Goal: Task Accomplishment & Management: Manage account settings

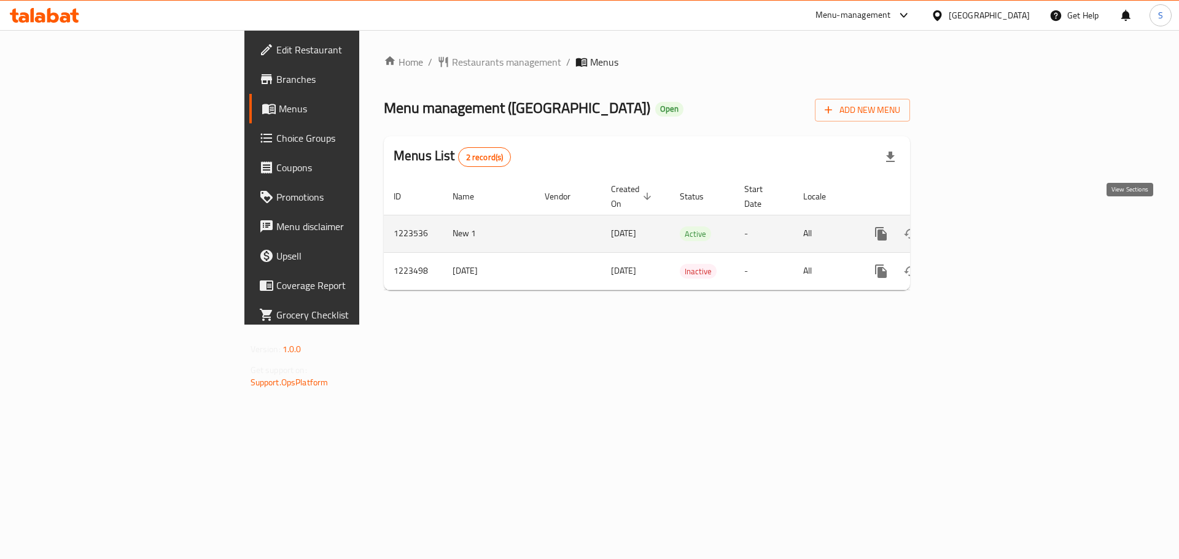
click at [975, 228] on icon "enhanced table" at bounding box center [969, 233] width 11 height 11
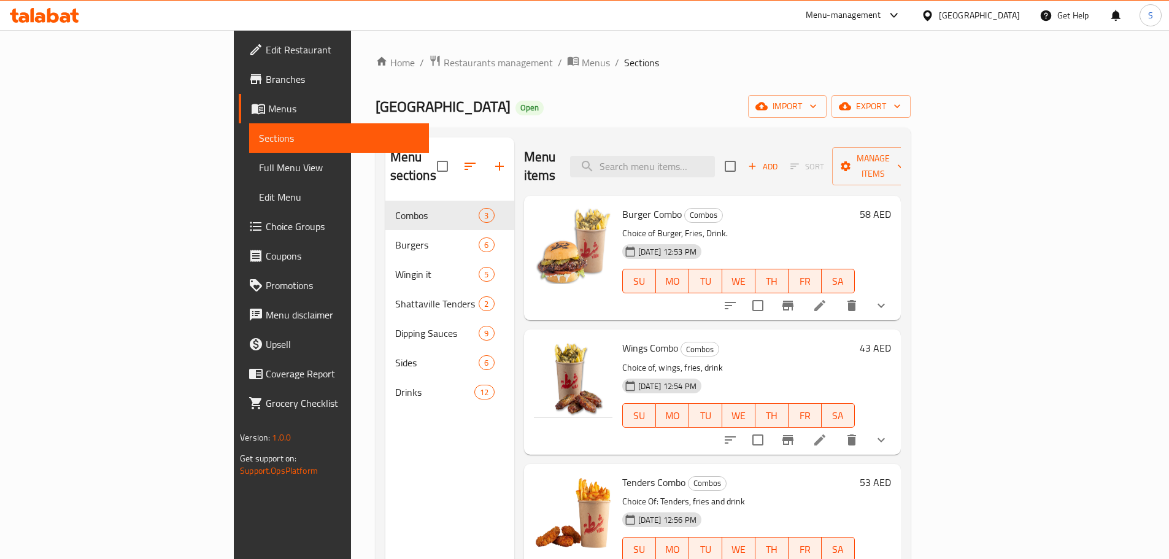
click at [58, 10] on icon at bounding box center [44, 15] width 69 height 15
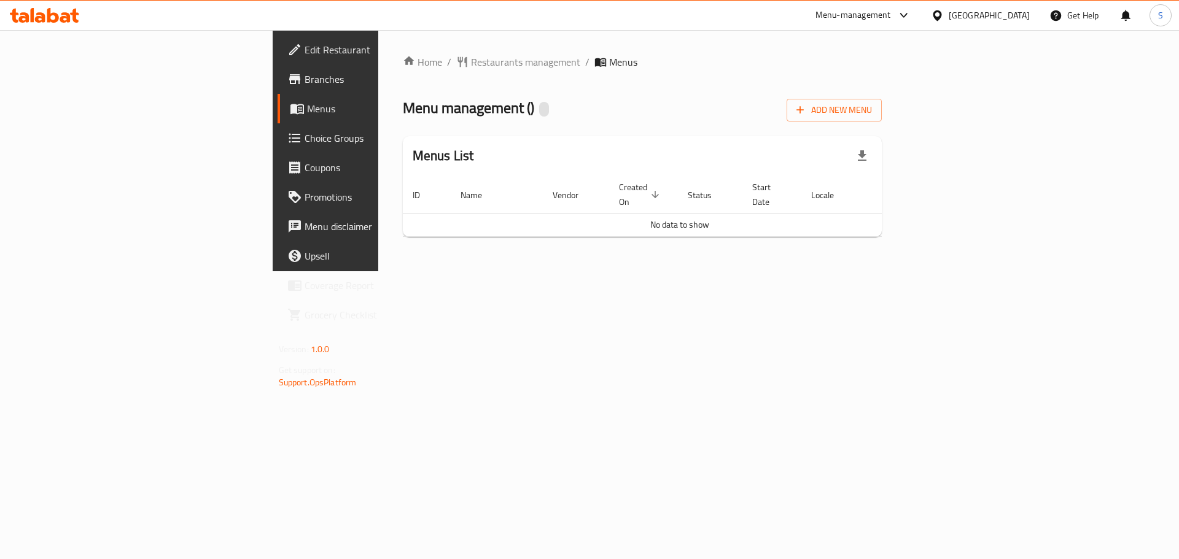
click at [51, 11] on icon at bounding box center [44, 15] width 69 height 15
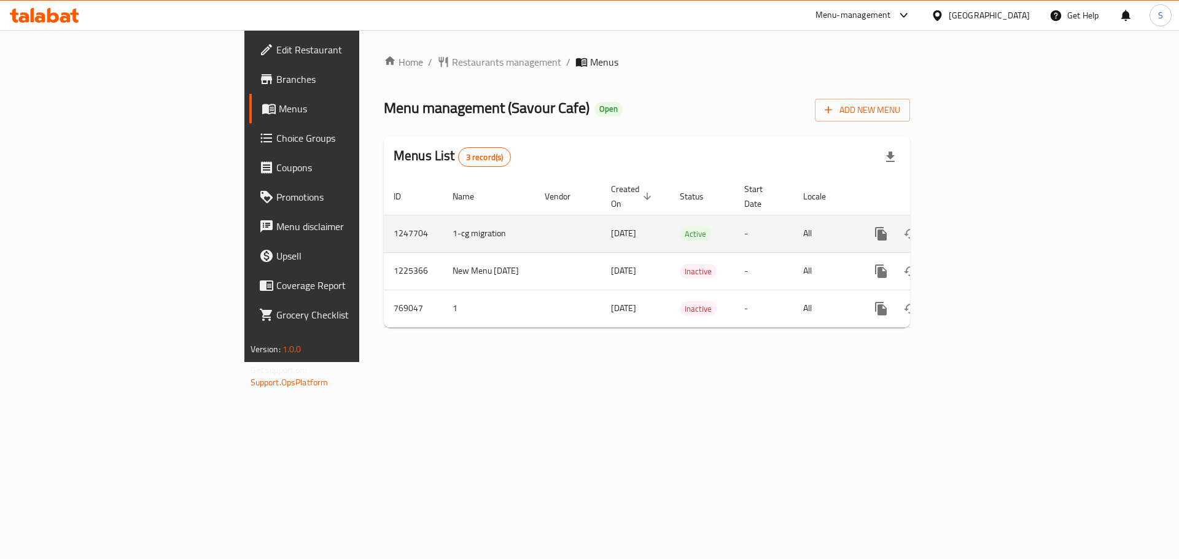
click at [977, 226] on icon "enhanced table" at bounding box center [969, 233] width 15 height 15
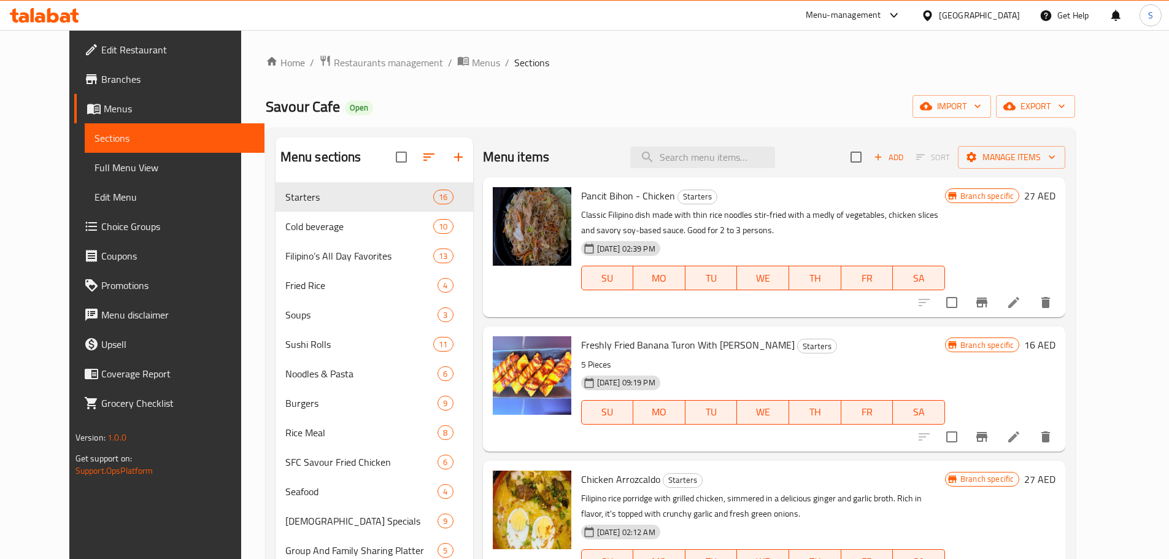
click at [727, 174] on div "Menu items Add Sort Manage items" at bounding box center [774, 157] width 583 height 40
click at [727, 160] on input "search" at bounding box center [702, 157] width 145 height 21
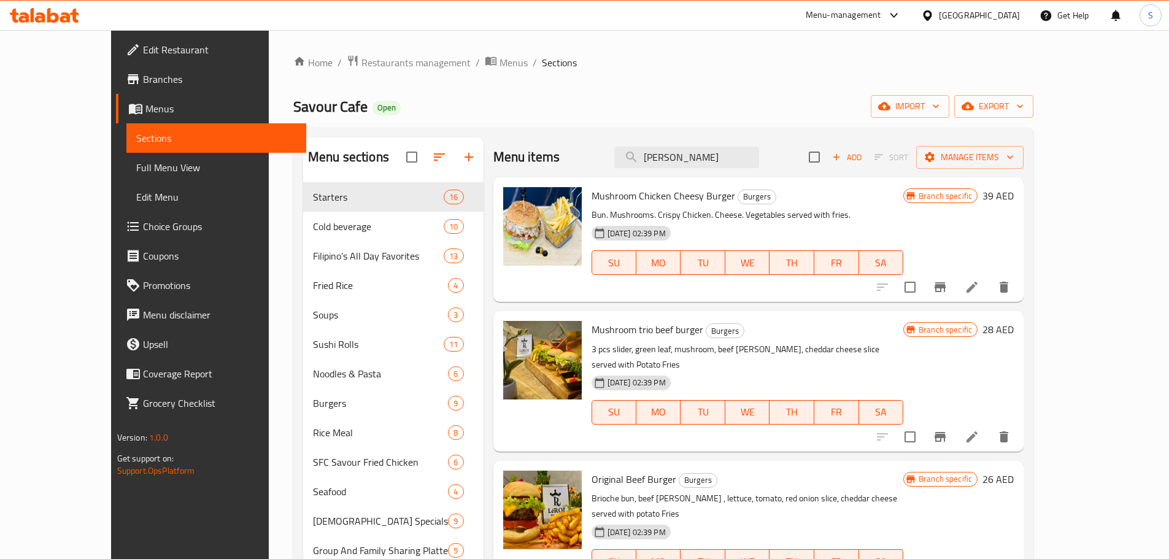
type input "burra"
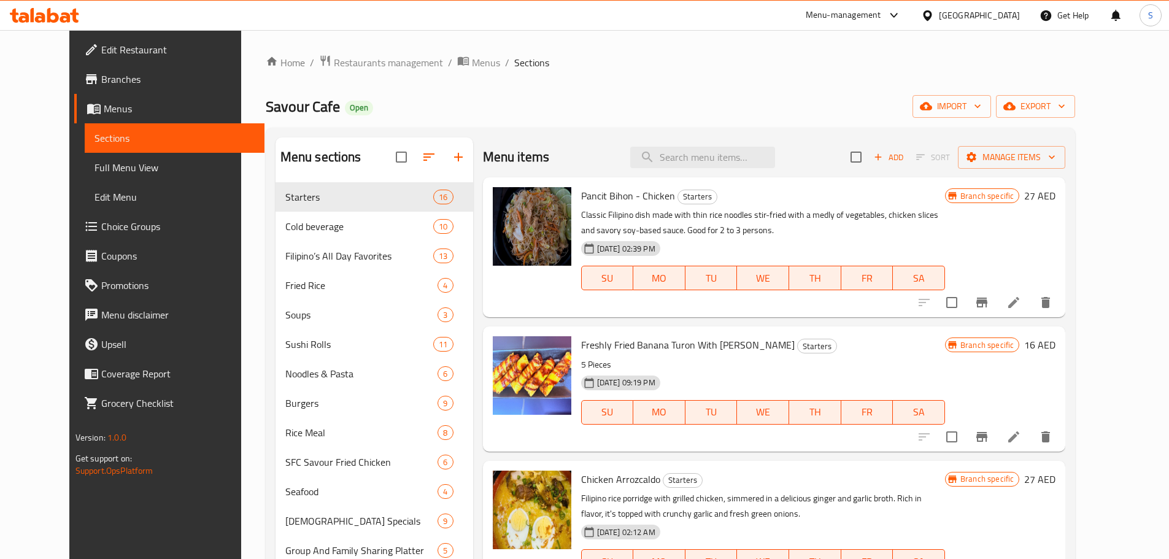
click at [101, 53] on span "Edit Restaurant" at bounding box center [177, 49] width 153 height 15
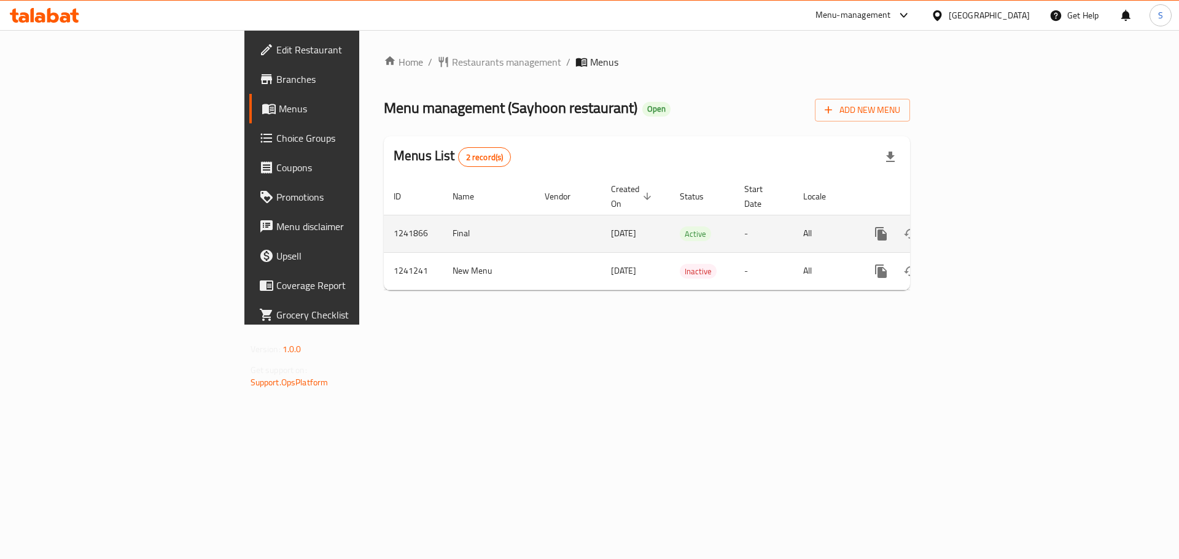
click at [977, 226] on icon "enhanced table" at bounding box center [969, 233] width 15 height 15
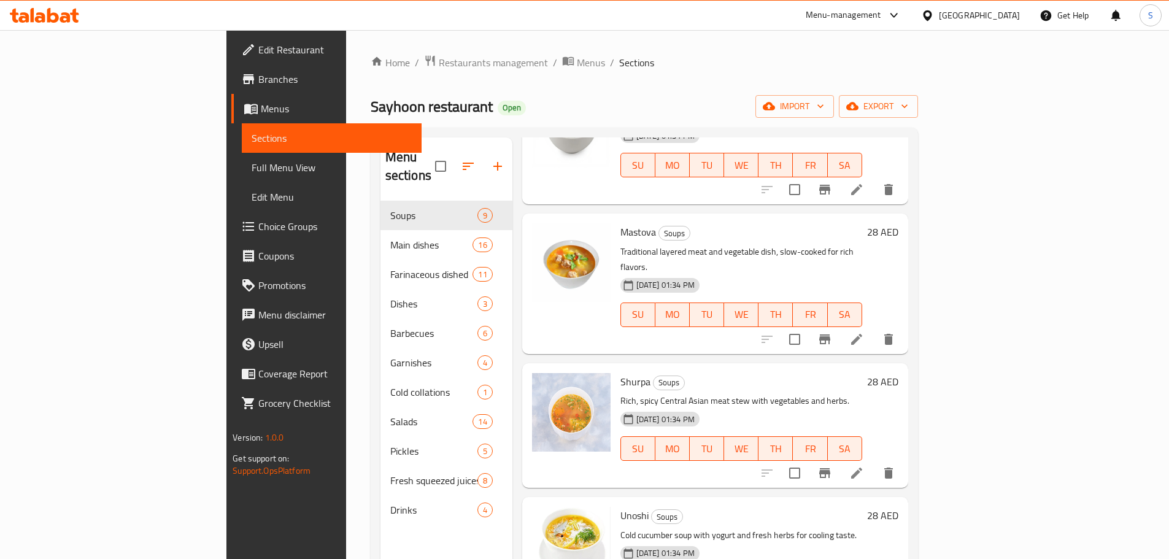
scroll to position [675, 0]
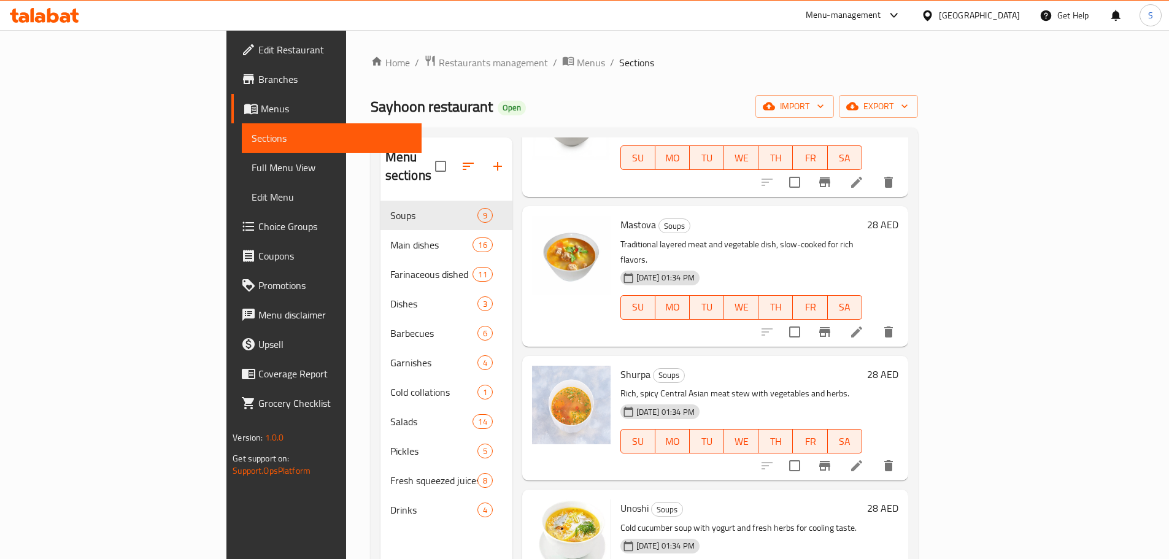
click at [53, 14] on icon at bounding box center [53, 15] width 12 height 15
